Goal: Task Accomplishment & Management: Complete application form

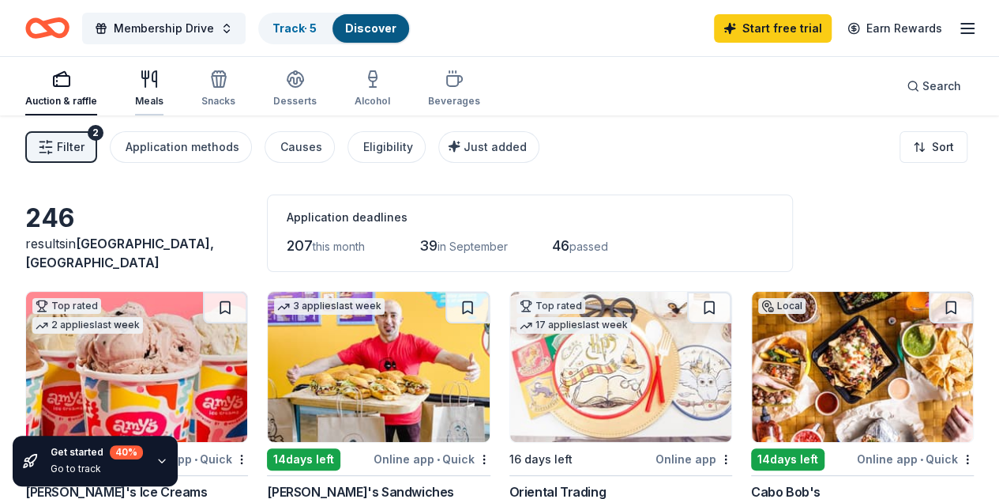
click at [153, 88] on div "Meals" at bounding box center [149, 89] width 28 height 38
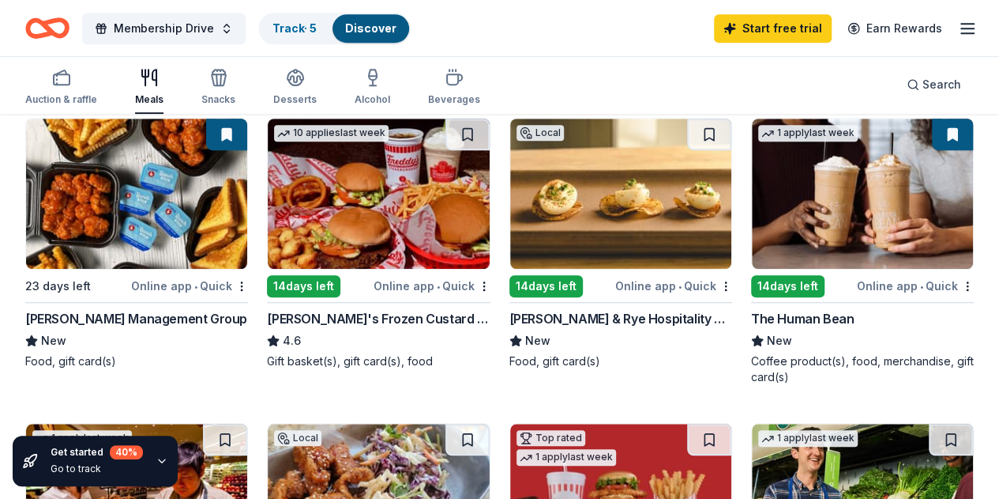
scroll to position [468, 0]
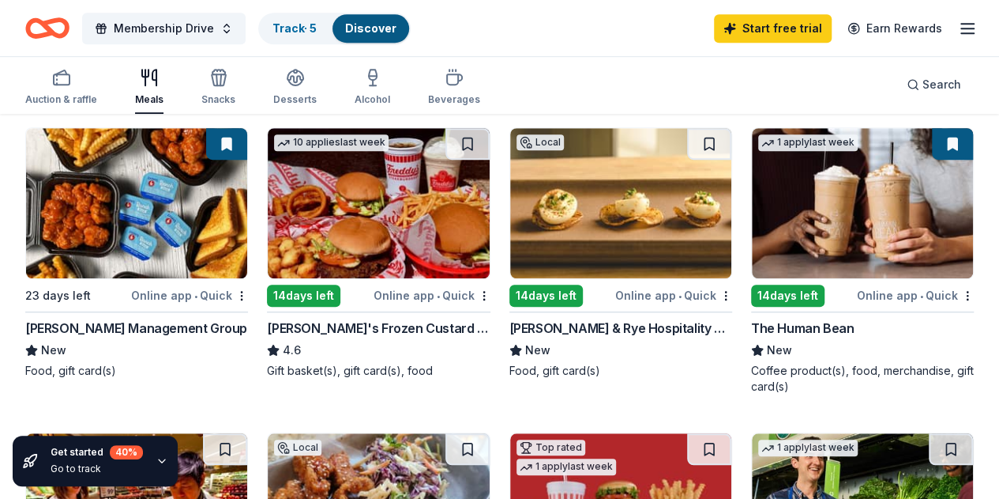
click at [489, 433] on img at bounding box center [378, 508] width 221 height 150
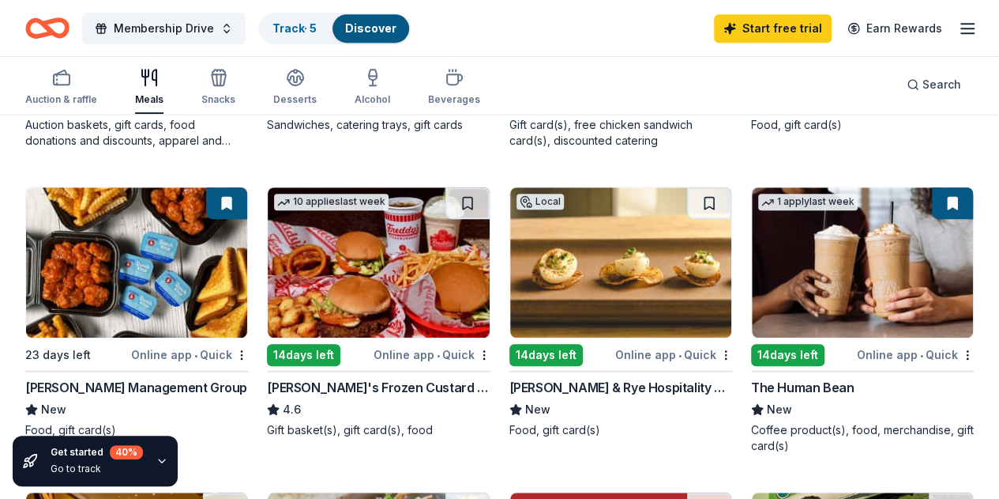
scroll to position [408, 0]
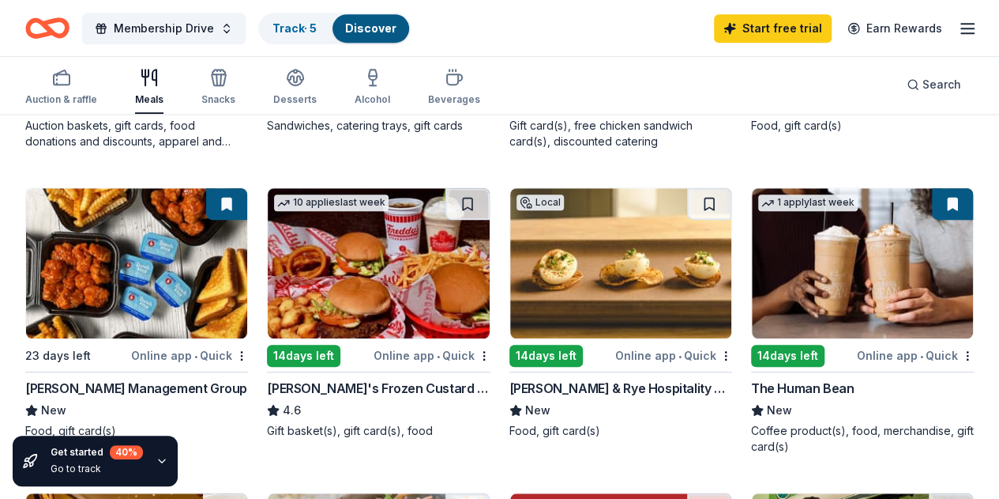
click at [268, 258] on img at bounding box center [378, 263] width 221 height 150
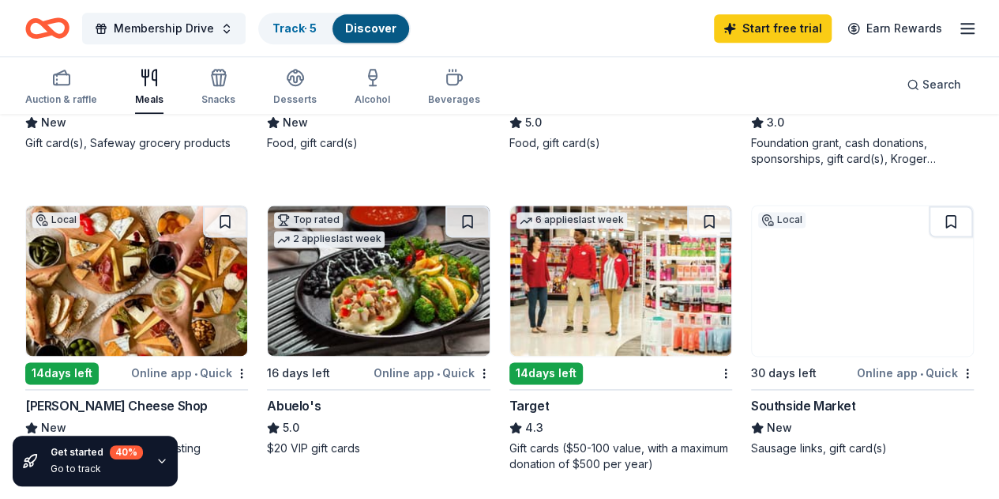
scroll to position [986, 0]
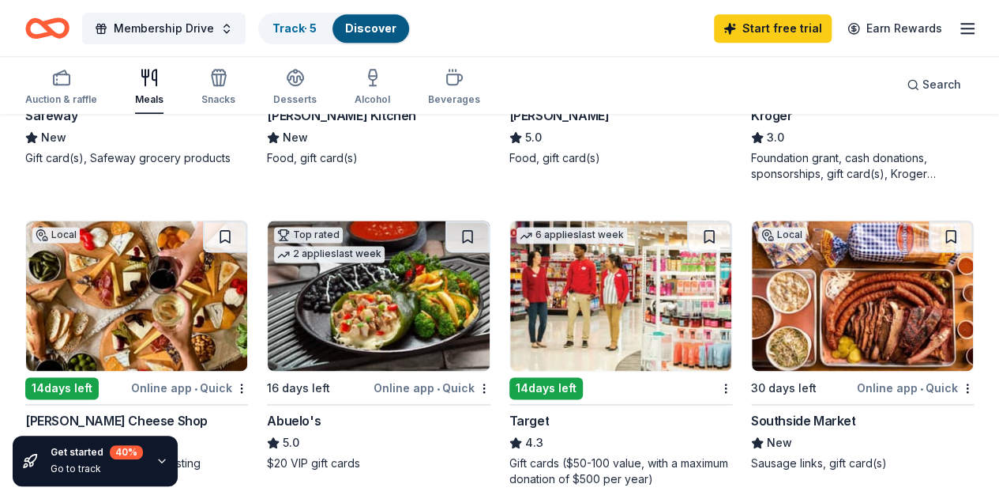
click at [752, 296] on img at bounding box center [862, 295] width 221 height 150
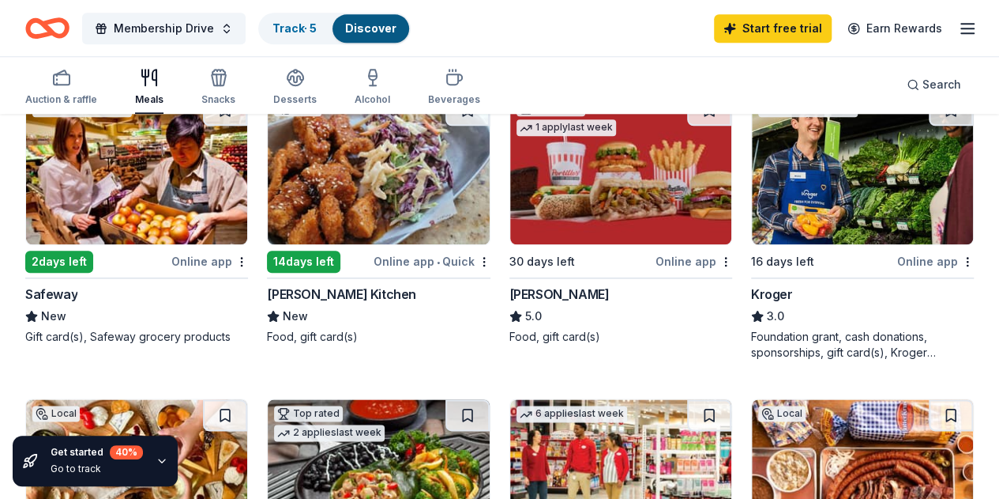
scroll to position [807, 0]
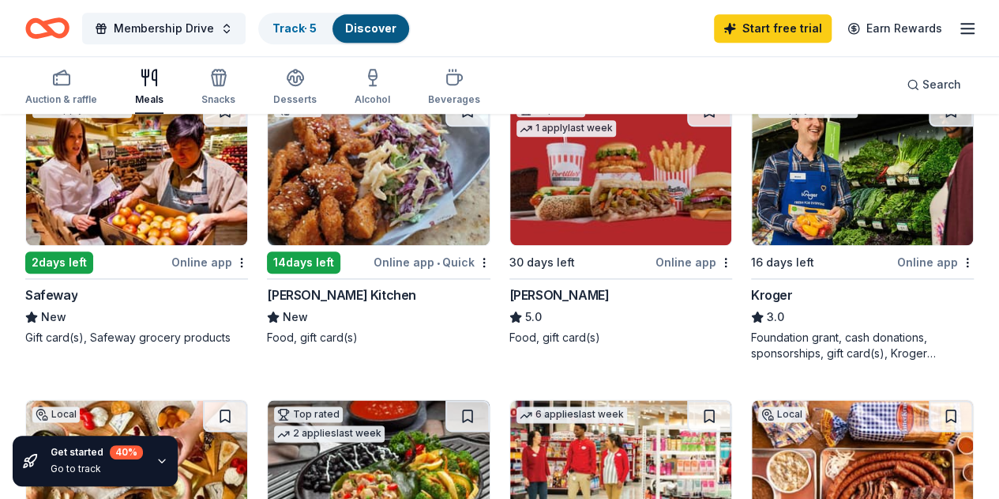
click at [732, 400] on img at bounding box center [620, 475] width 221 height 150
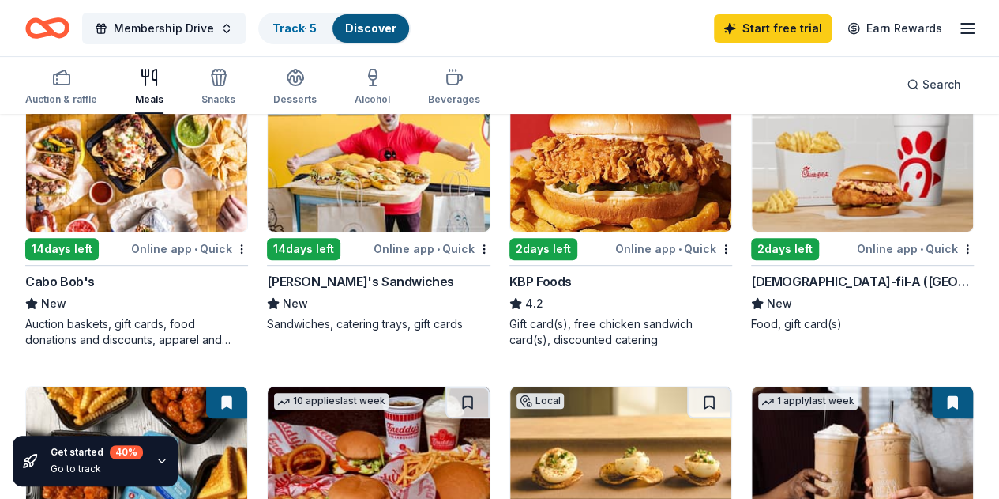
scroll to position [0, 0]
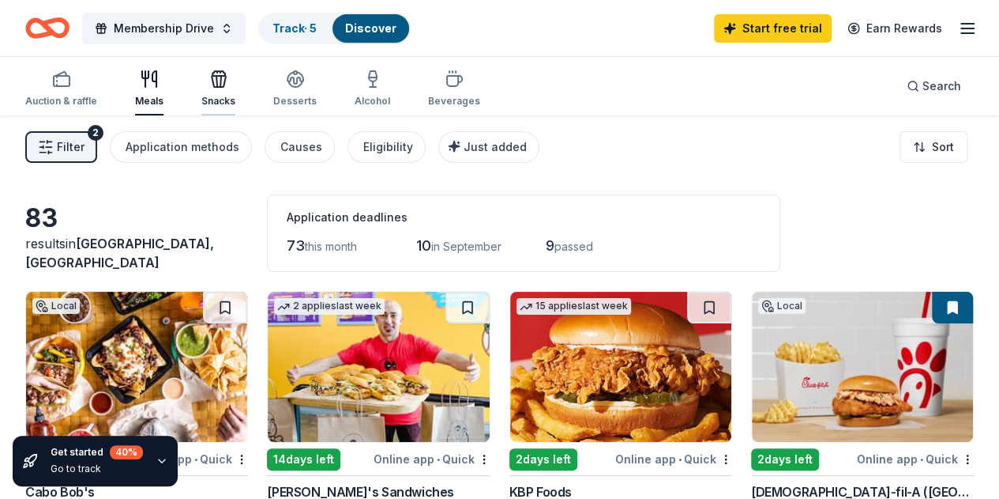
click at [226, 86] on icon "button" at bounding box center [219, 81] width 14 height 11
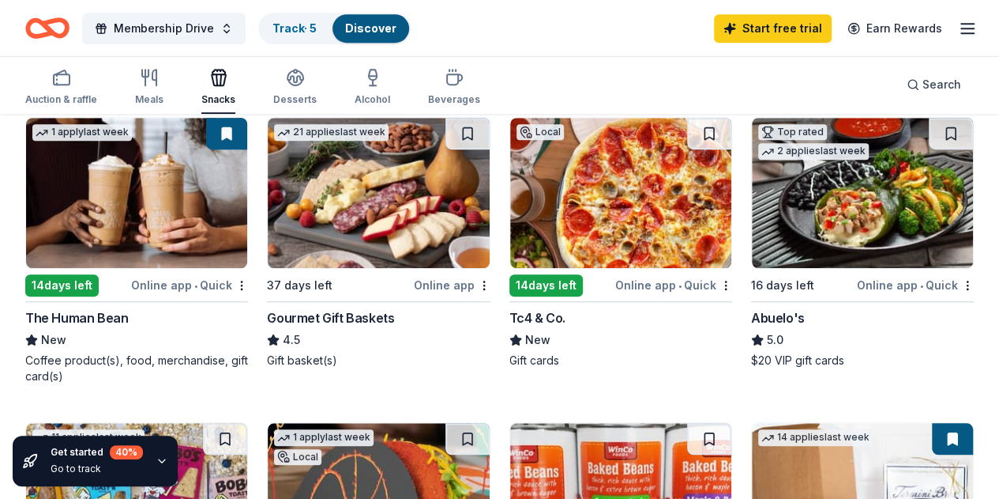
scroll to position [464, 0]
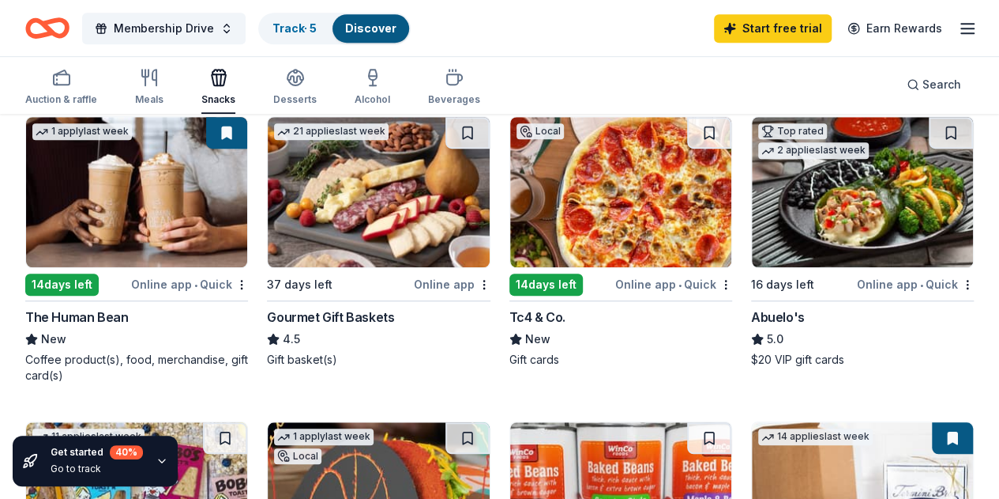
click at [247, 422] on img at bounding box center [136, 497] width 221 height 150
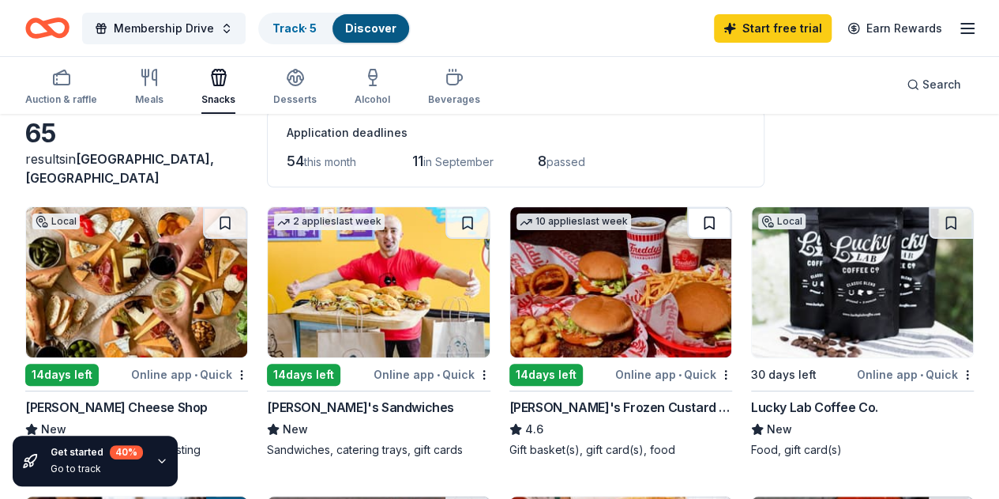
scroll to position [77, 0]
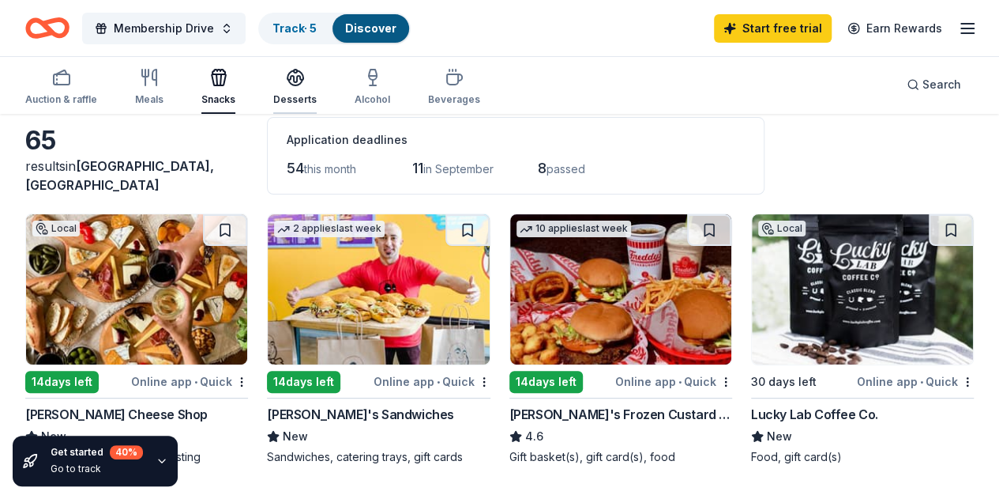
click at [305, 88] on div "Desserts" at bounding box center [294, 87] width 43 height 38
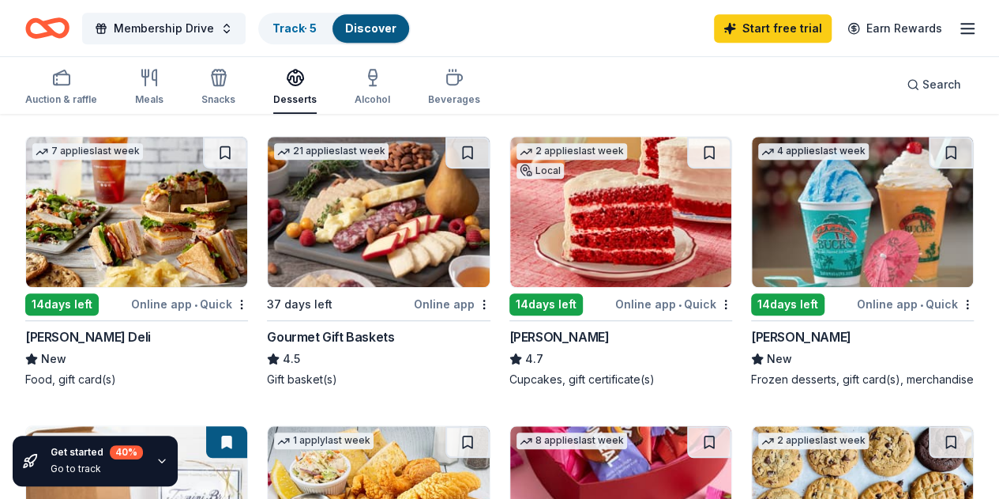
scroll to position [459, 0]
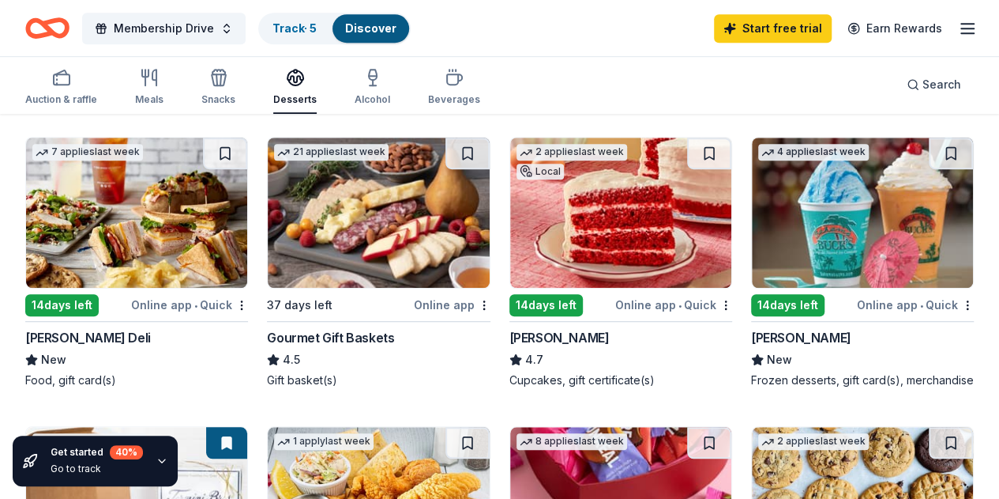
click at [752, 231] on img at bounding box center [862, 212] width 221 height 150
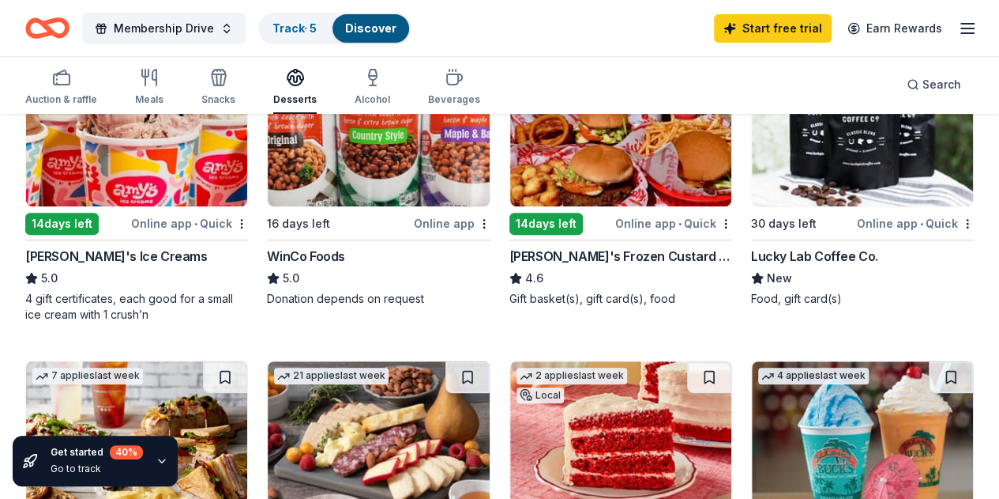
scroll to position [0, 0]
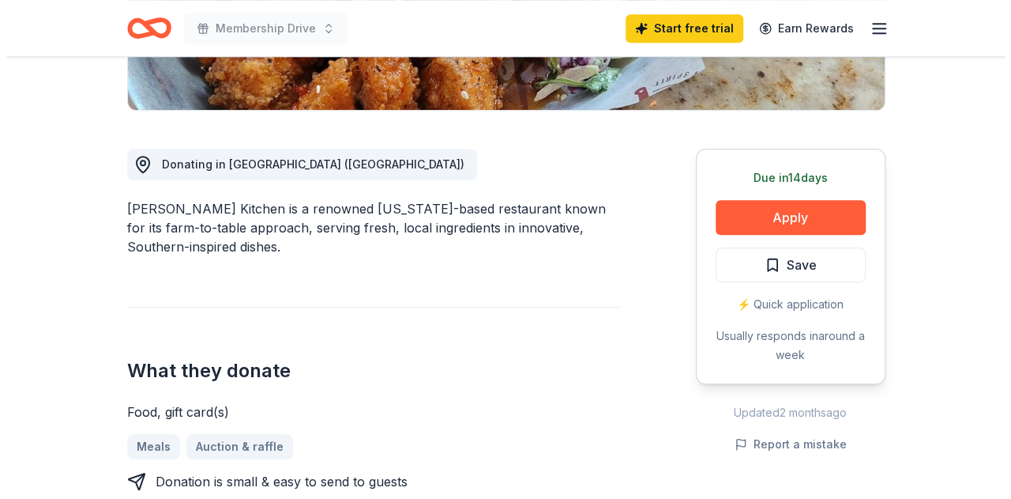
scroll to position [382, 0]
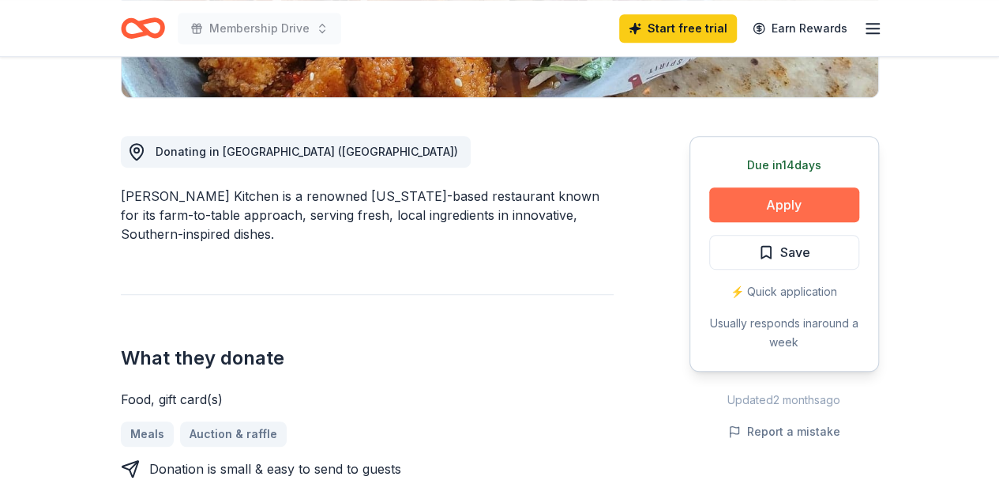
click at [798, 198] on button "Apply" at bounding box center [784, 204] width 150 height 35
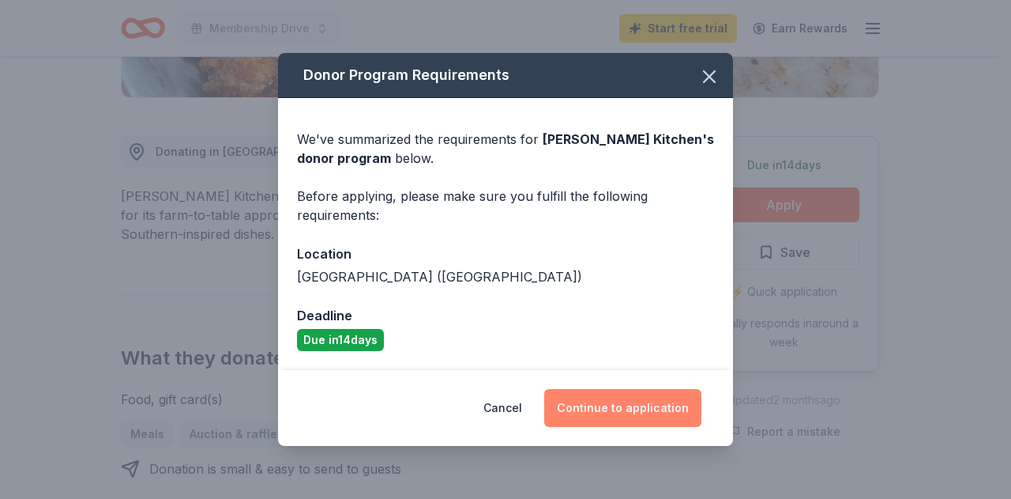
click at [648, 415] on button "Continue to application" at bounding box center [622, 408] width 157 height 38
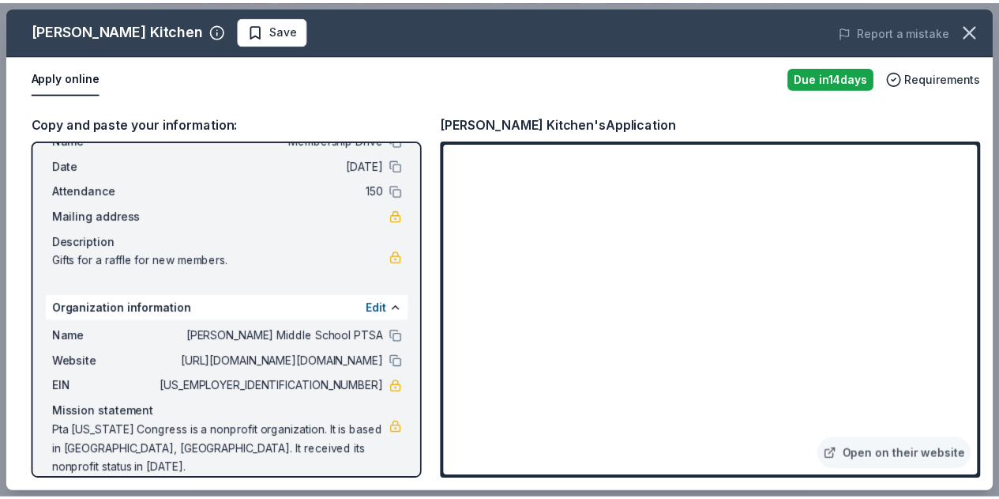
scroll to position [0, 0]
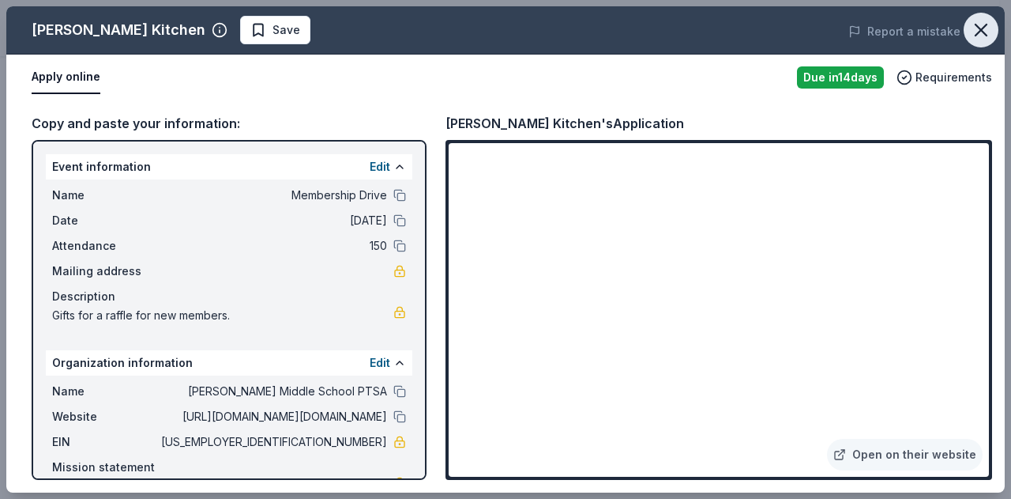
click at [983, 31] on icon "button" at bounding box center [981, 29] width 11 height 11
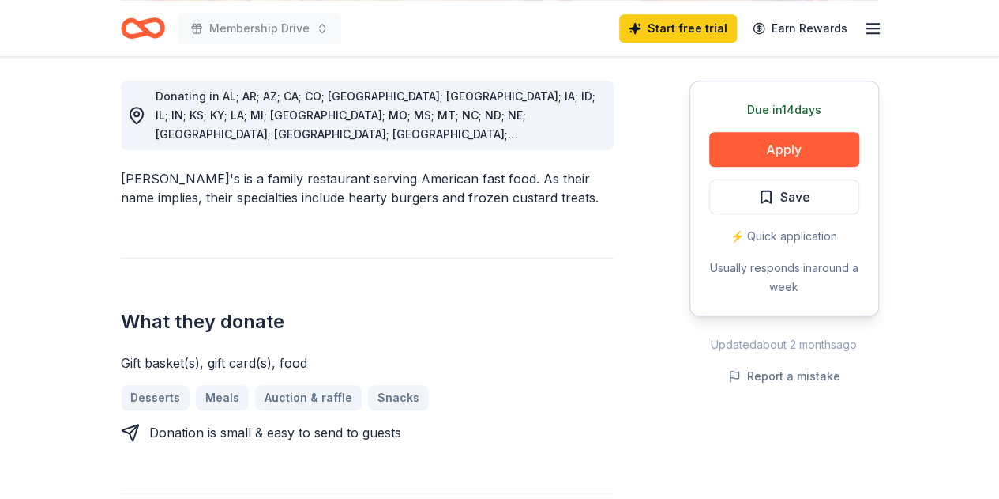
scroll to position [480, 0]
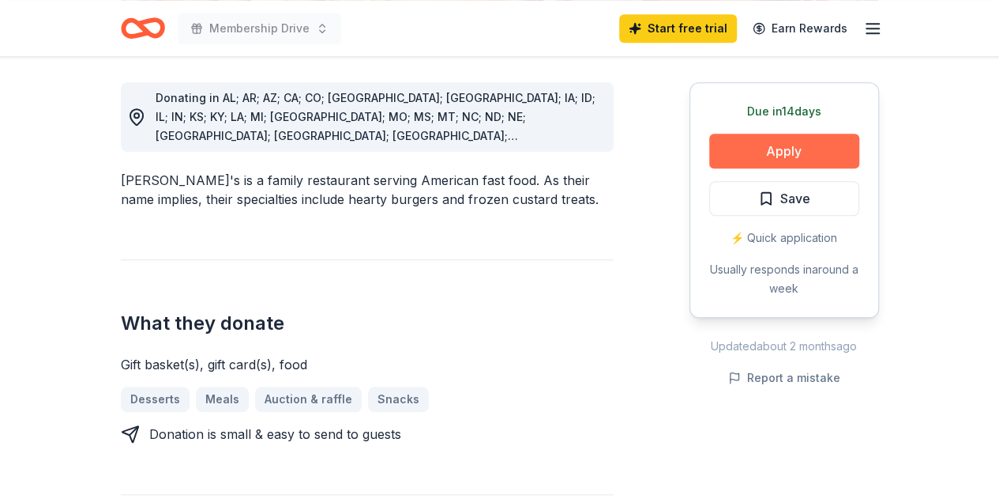
click at [801, 142] on button "Apply" at bounding box center [784, 151] width 150 height 35
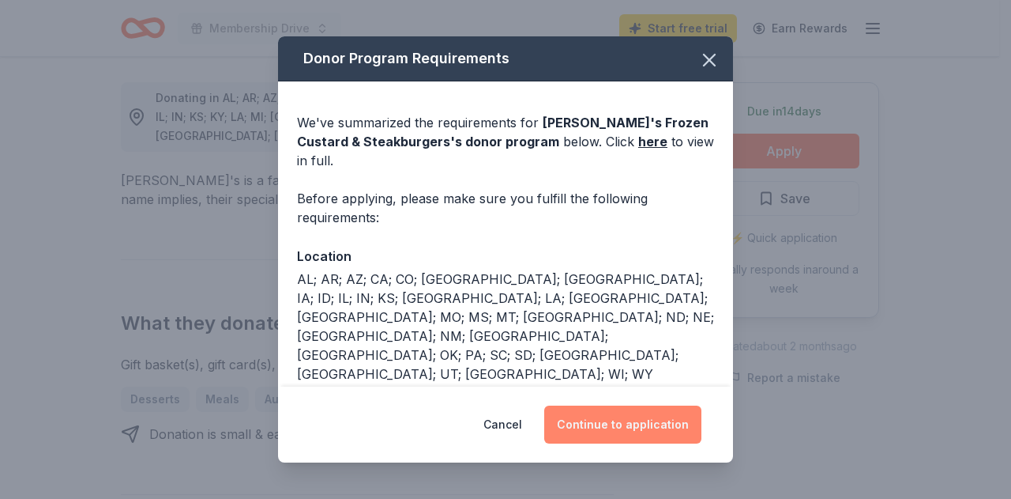
click at [645, 434] on button "Continue to application" at bounding box center [622, 424] width 157 height 38
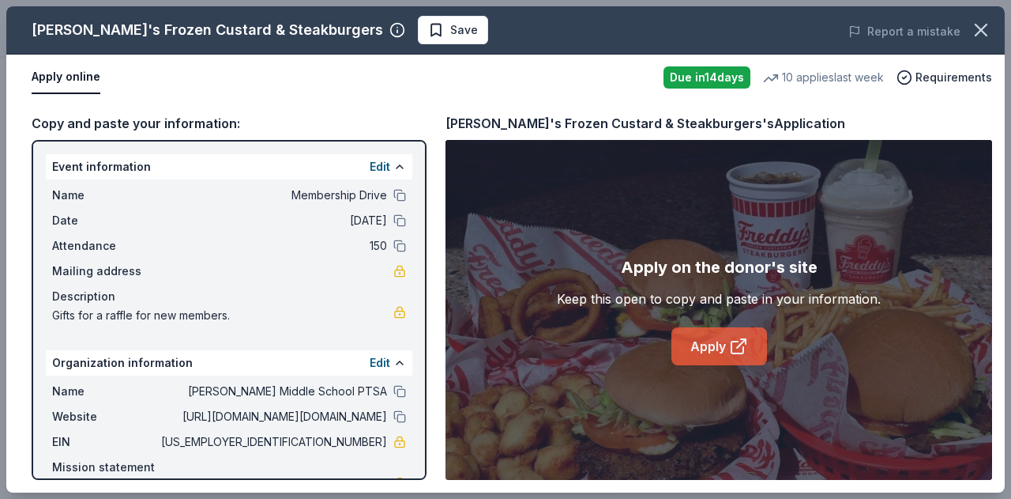
click at [709, 339] on link "Apply" at bounding box center [720, 346] width 96 height 38
click at [980, 28] on icon "button" at bounding box center [981, 30] width 22 height 22
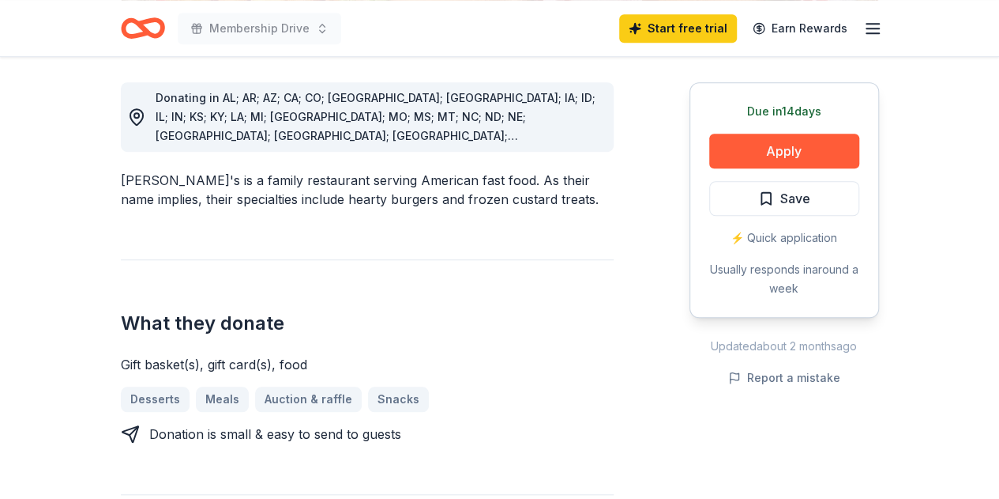
scroll to position [0, 0]
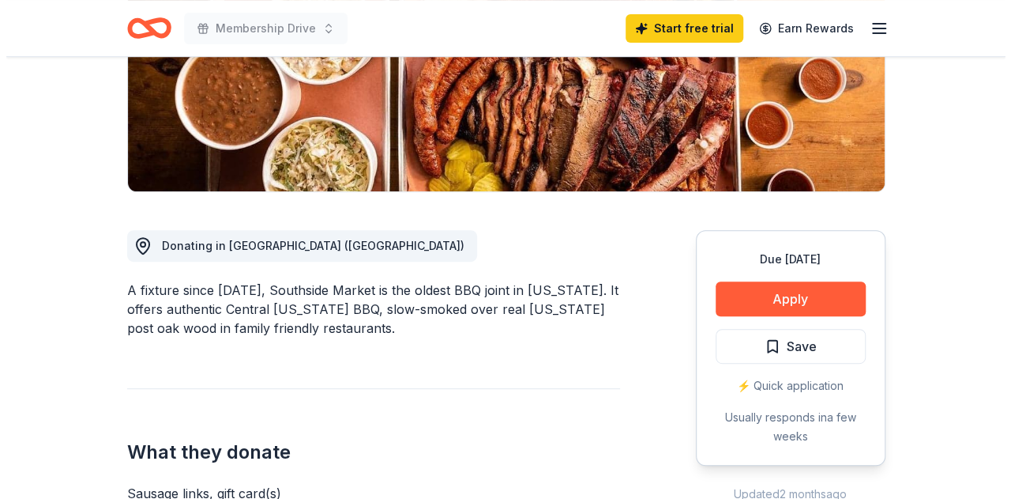
scroll to position [289, 0]
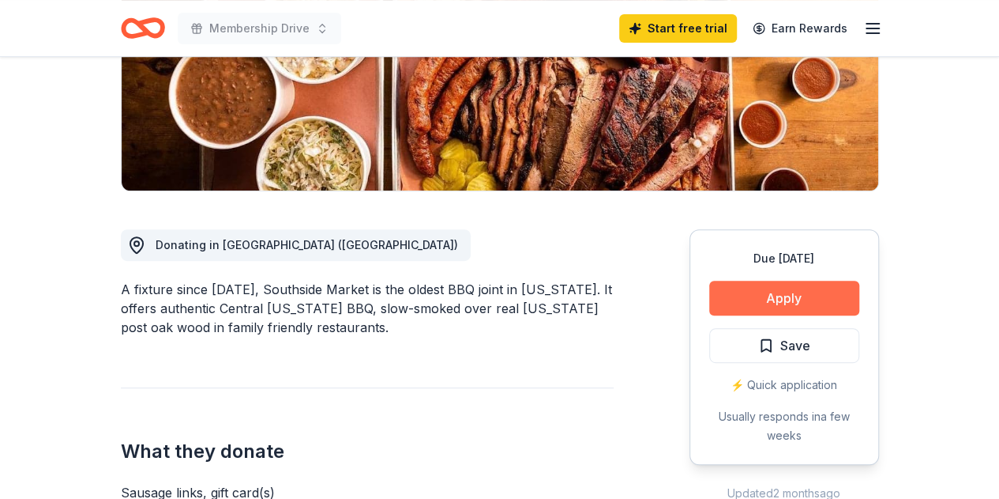
click at [829, 296] on button "Apply" at bounding box center [784, 297] width 150 height 35
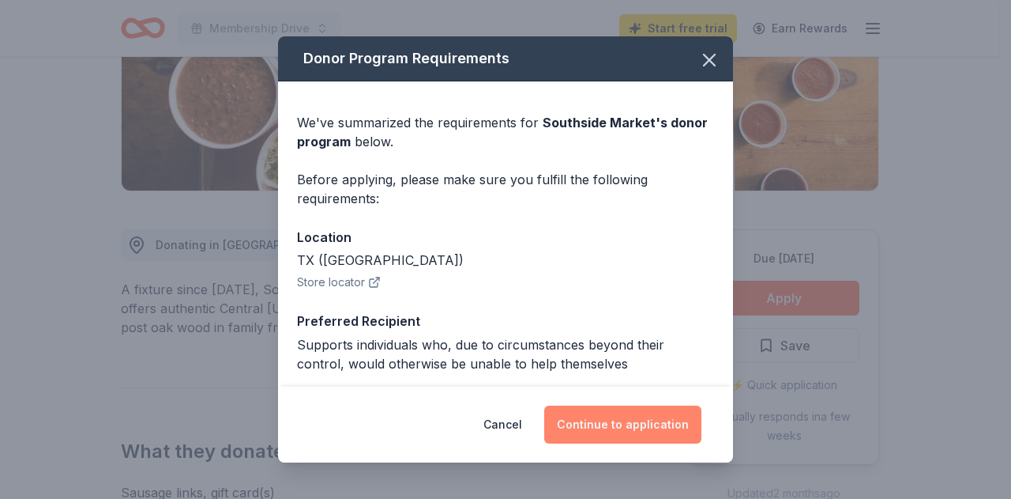
click at [642, 421] on button "Continue to application" at bounding box center [622, 424] width 157 height 38
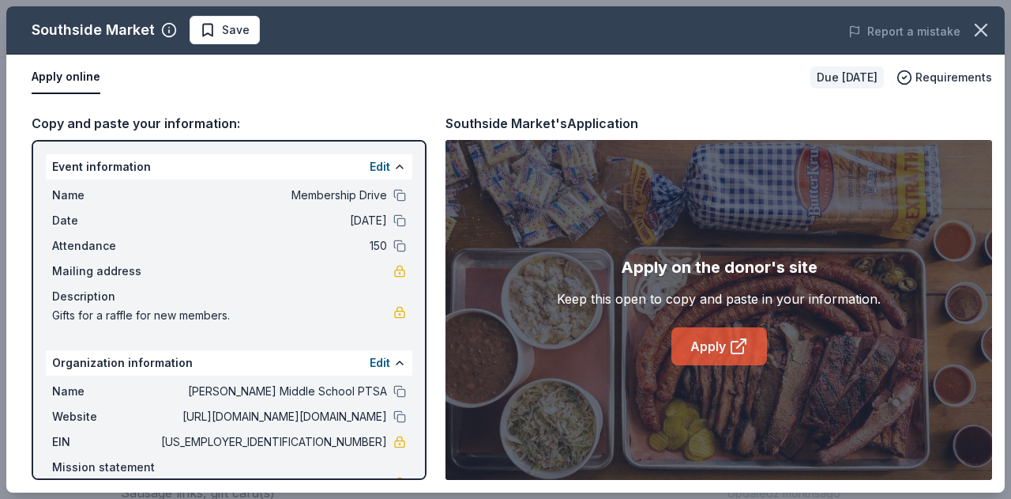
click at [721, 351] on link "Apply" at bounding box center [720, 346] width 96 height 38
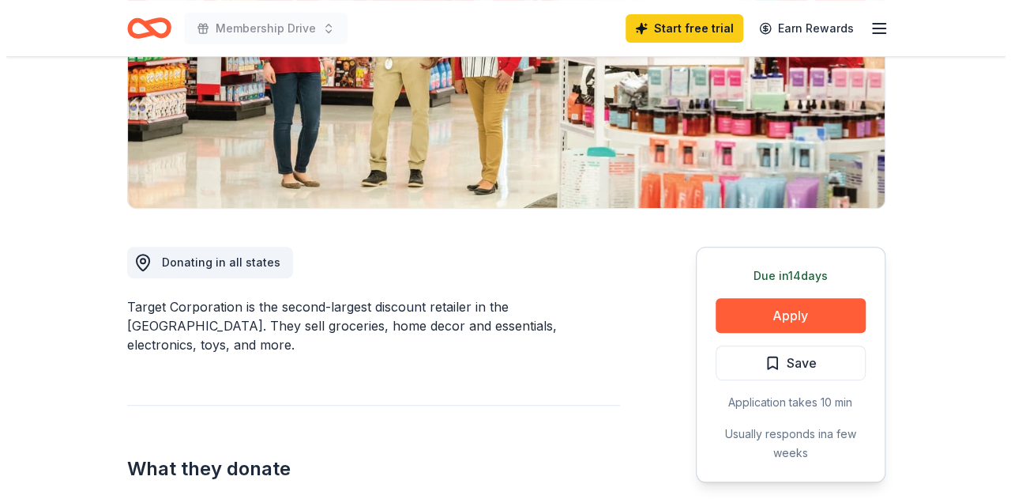
scroll to position [281, 0]
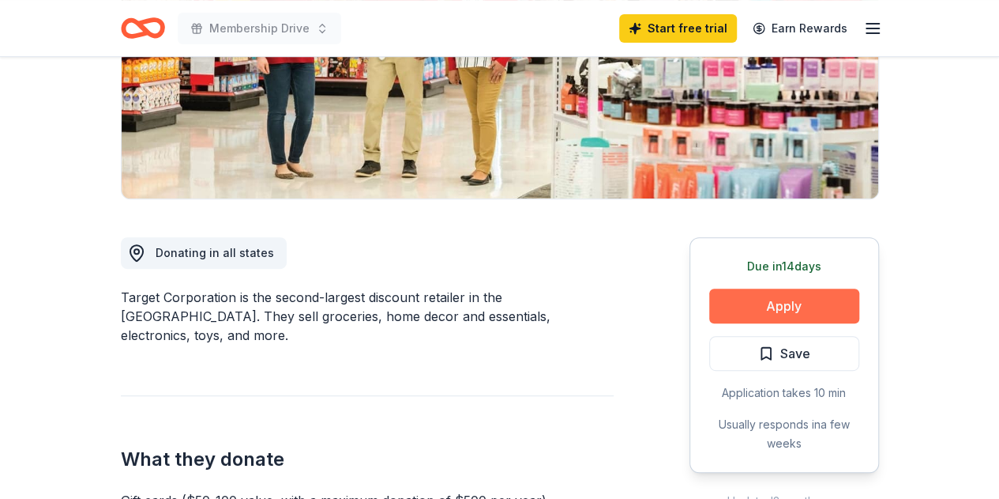
click at [811, 300] on button "Apply" at bounding box center [784, 305] width 150 height 35
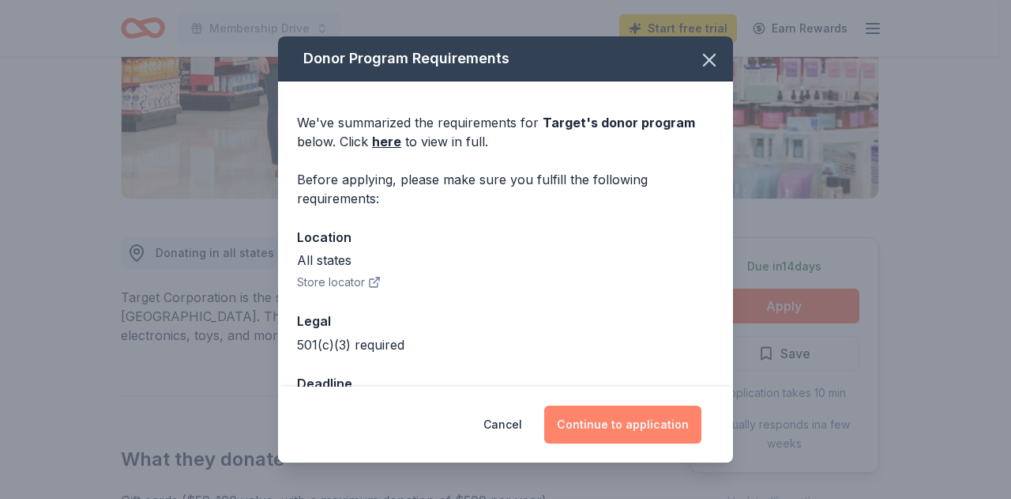
click at [627, 424] on button "Continue to application" at bounding box center [622, 424] width 157 height 38
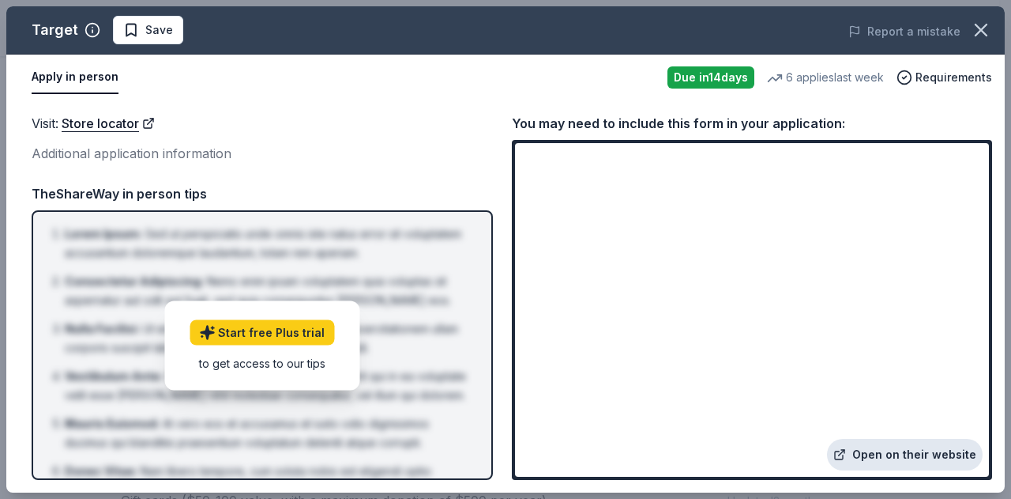
click at [926, 456] on link "Open on their website" at bounding box center [905, 454] width 156 height 32
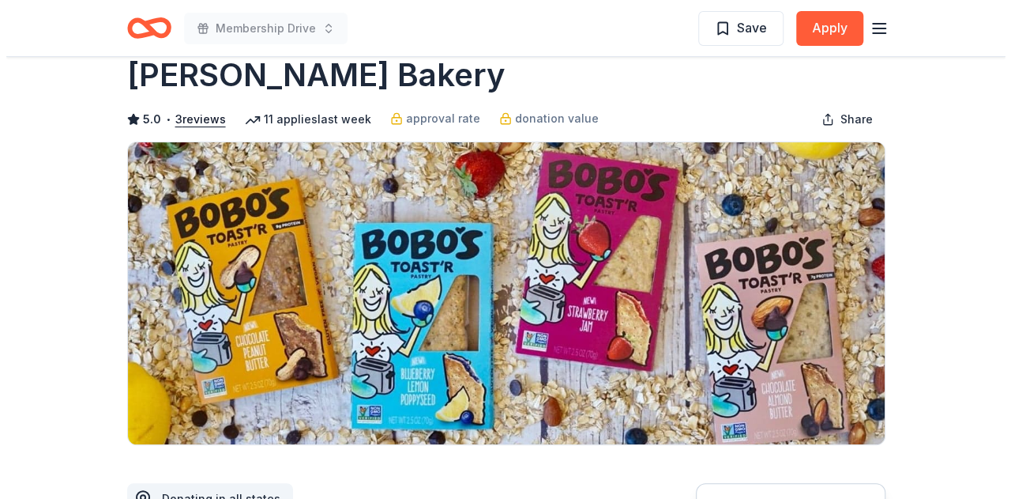
scroll to position [50, 0]
